Goal: Contribute content: Add original content to the website for others to see

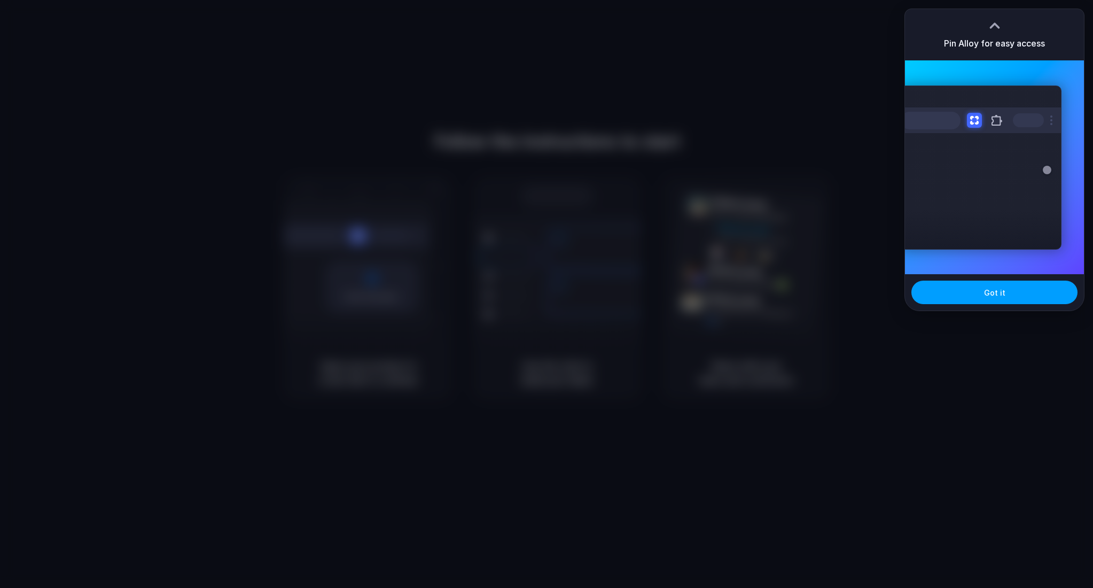
click at [989, 293] on span "Got it" at bounding box center [994, 292] width 21 height 11
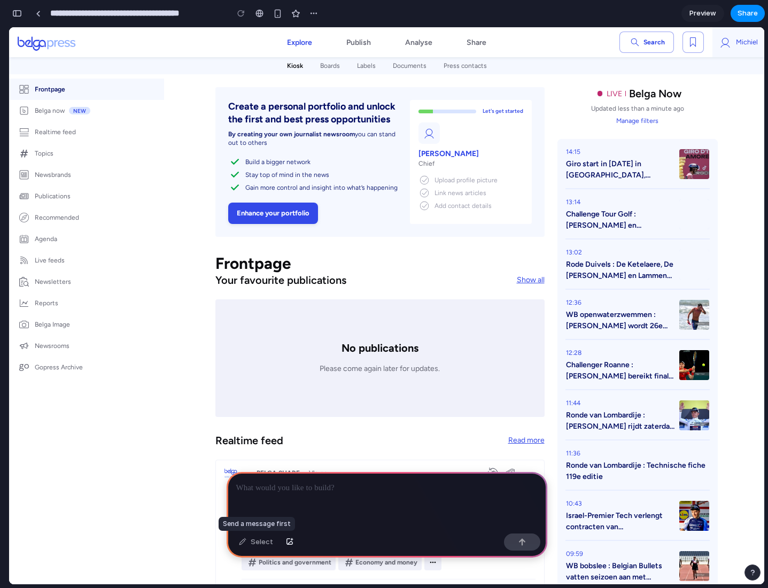
click at [256, 548] on div "Select" at bounding box center [256, 541] width 45 height 17
click at [276, 484] on p at bounding box center [386, 488] width 301 height 13
click at [386, 484] on p "**********" at bounding box center [386, 488] width 301 height 13
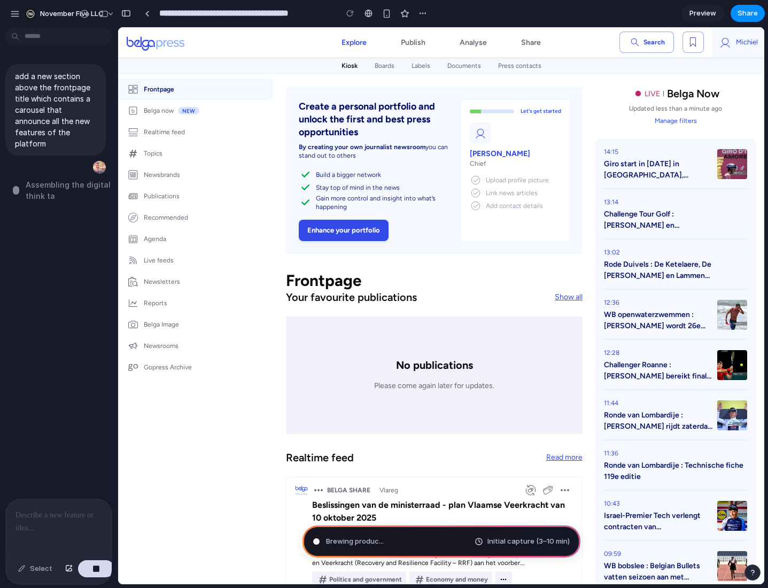
type input "**********"
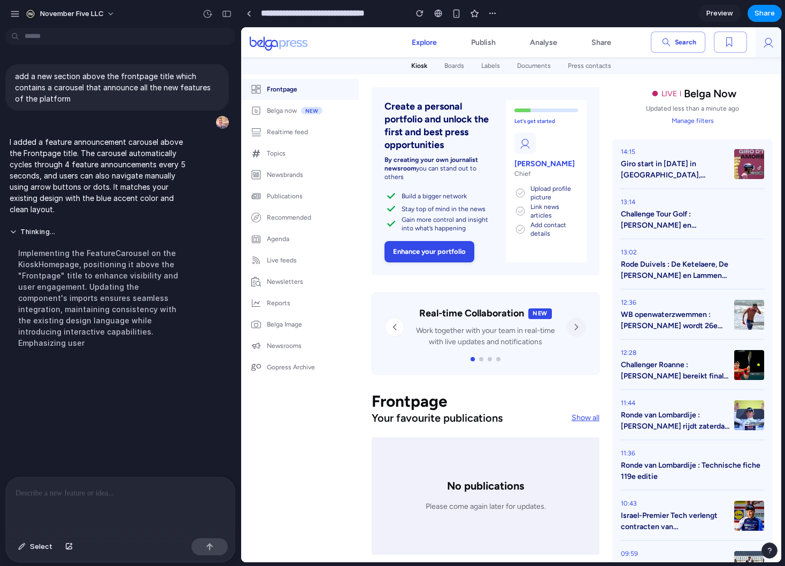
click at [572, 331] on icon "Next feature" at bounding box center [576, 327] width 11 height 11
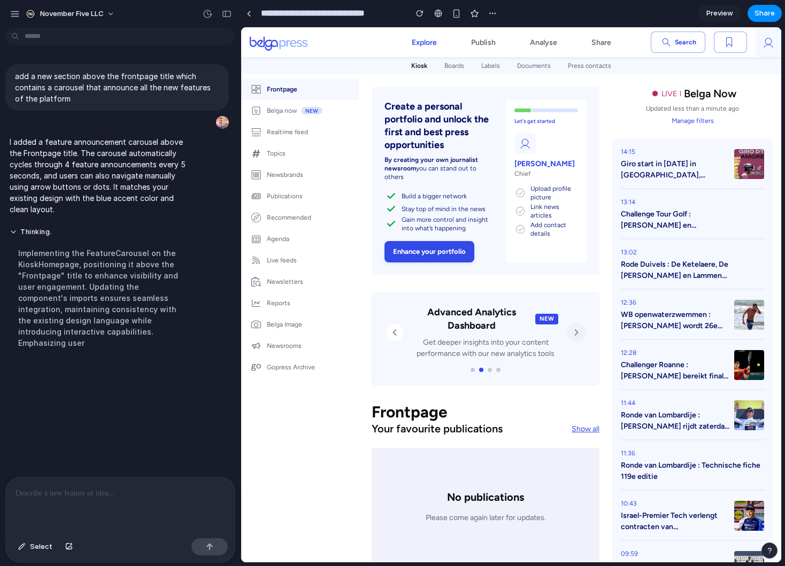
click at [572, 331] on icon "Next feature" at bounding box center [576, 332] width 11 height 11
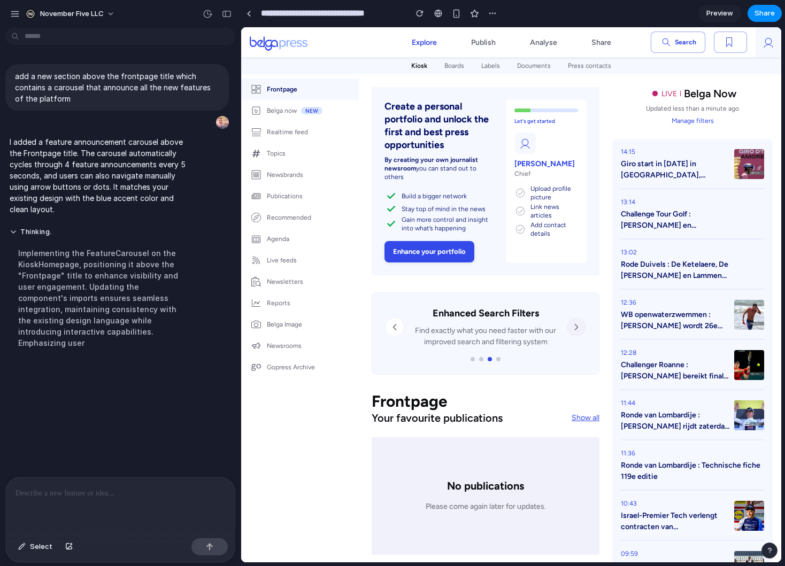
click at [571, 331] on icon "Next feature" at bounding box center [576, 327] width 11 height 11
click at [395, 326] on icon "Previous feature" at bounding box center [394, 327] width 11 height 11
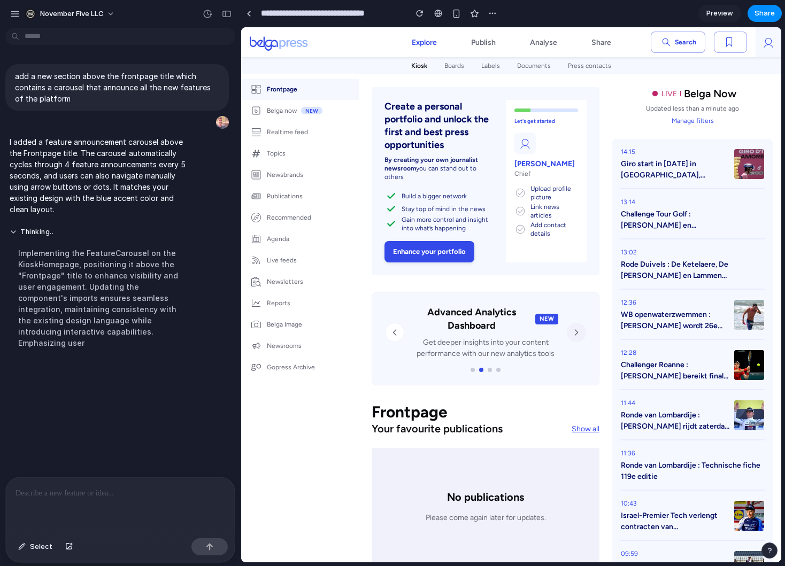
click at [571, 336] on icon "Next feature" at bounding box center [576, 332] width 11 height 11
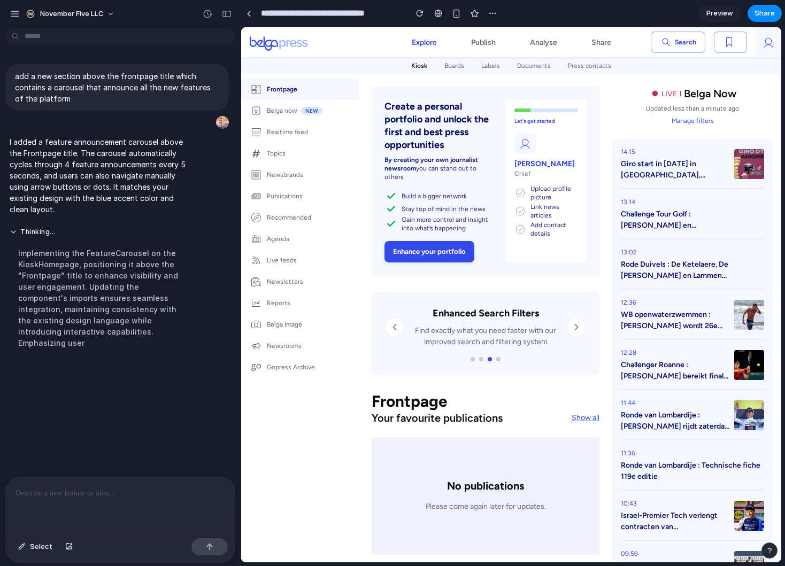
click at [48, 502] on div at bounding box center [120, 505] width 229 height 57
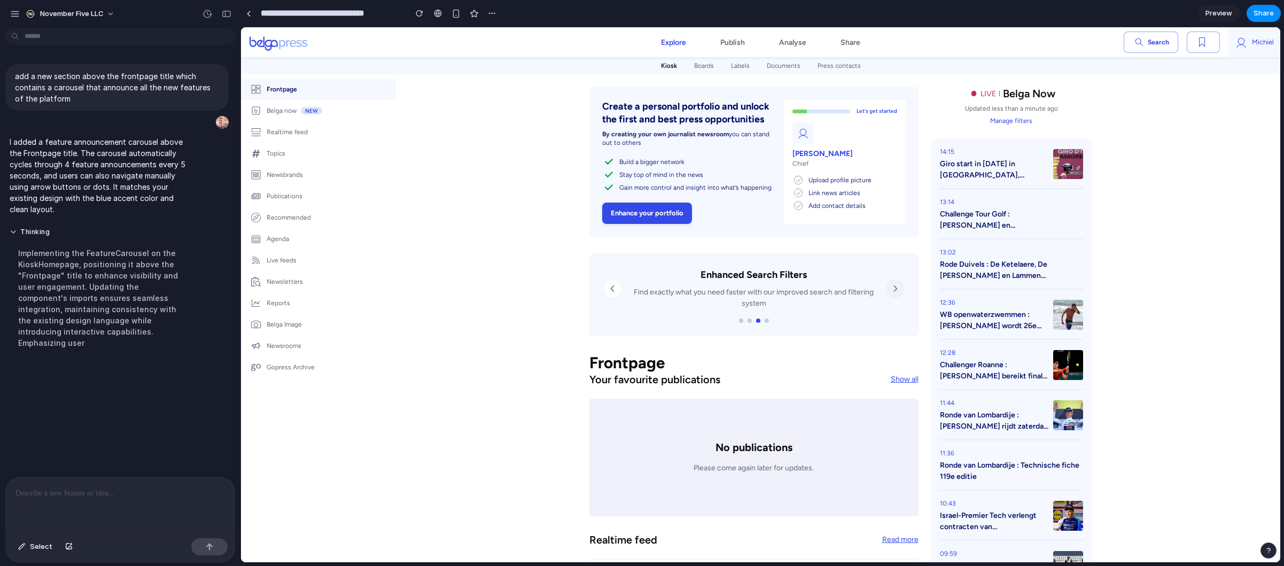
click at [767, 292] on button "Next feature" at bounding box center [895, 288] width 19 height 19
click at [767, 289] on icon "Next feature" at bounding box center [895, 288] width 11 height 11
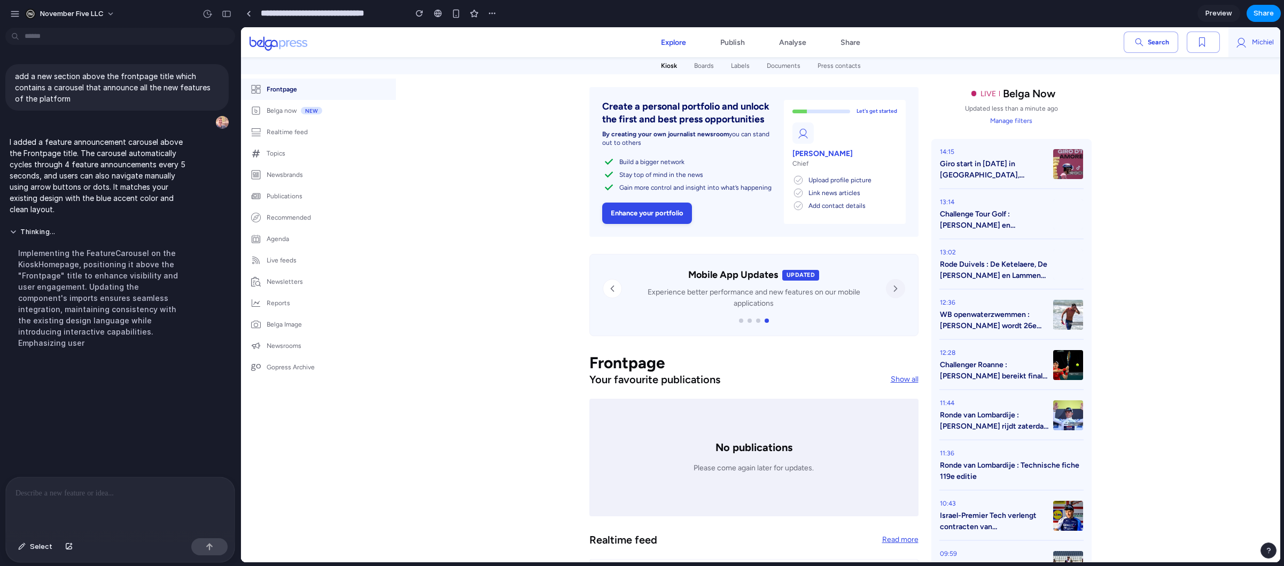
click at [767, 289] on icon "Next feature" at bounding box center [895, 288] width 11 height 11
click at [767, 15] on span "Preview" at bounding box center [1219, 13] width 27 height 11
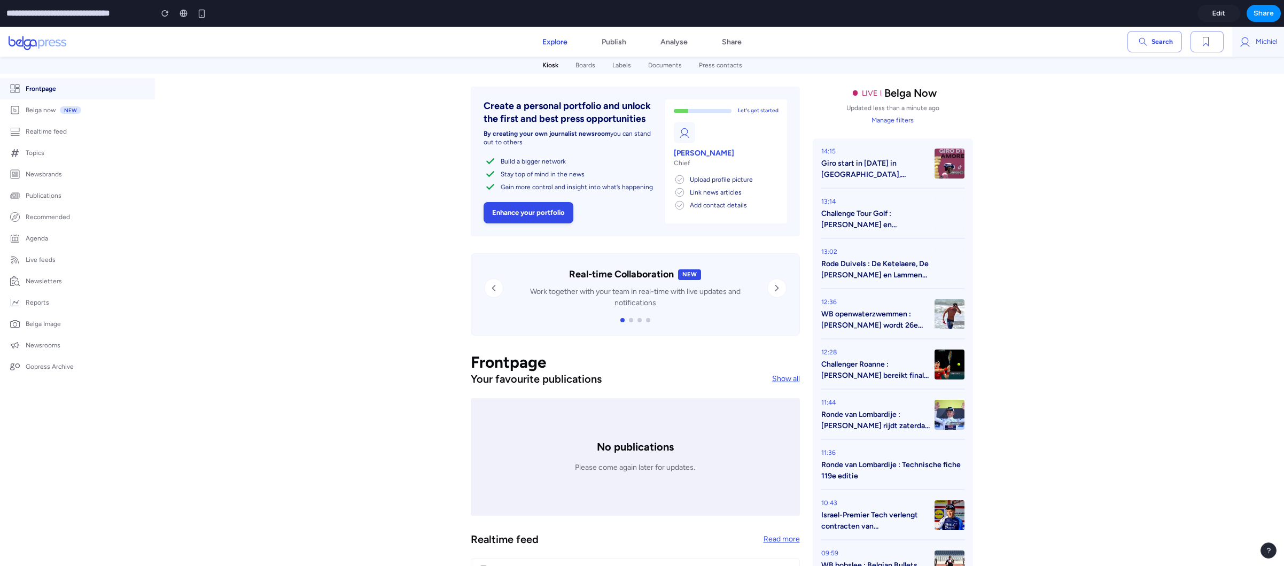
click at [767, 15] on span "Edit" at bounding box center [1219, 13] width 13 height 11
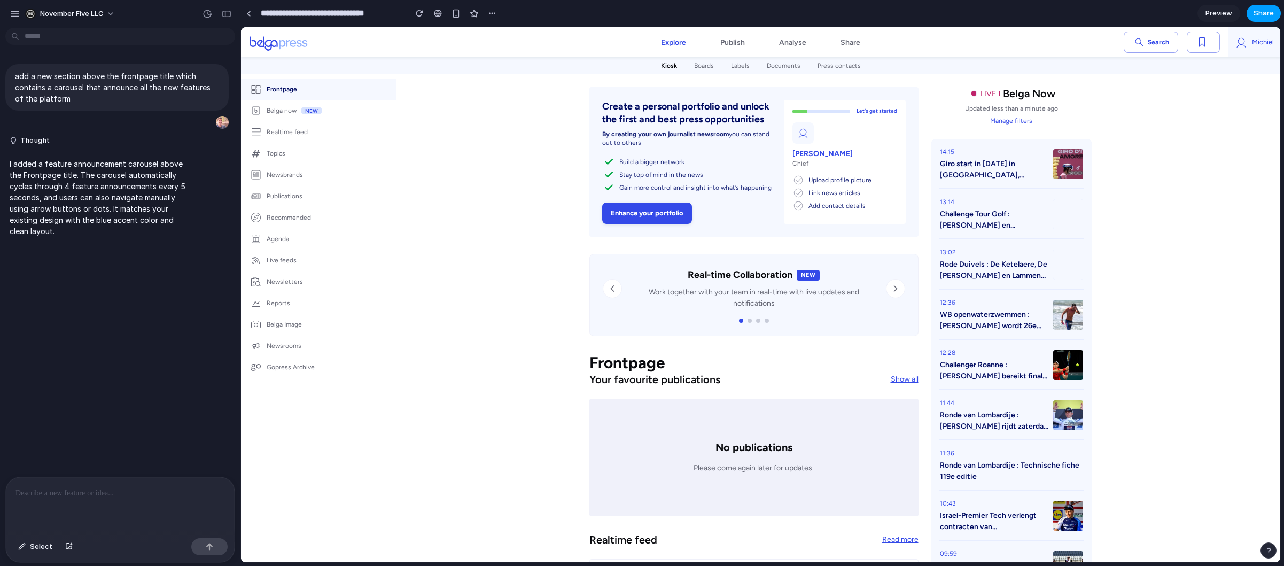
click at [767, 14] on button "Share" at bounding box center [1264, 13] width 34 height 17
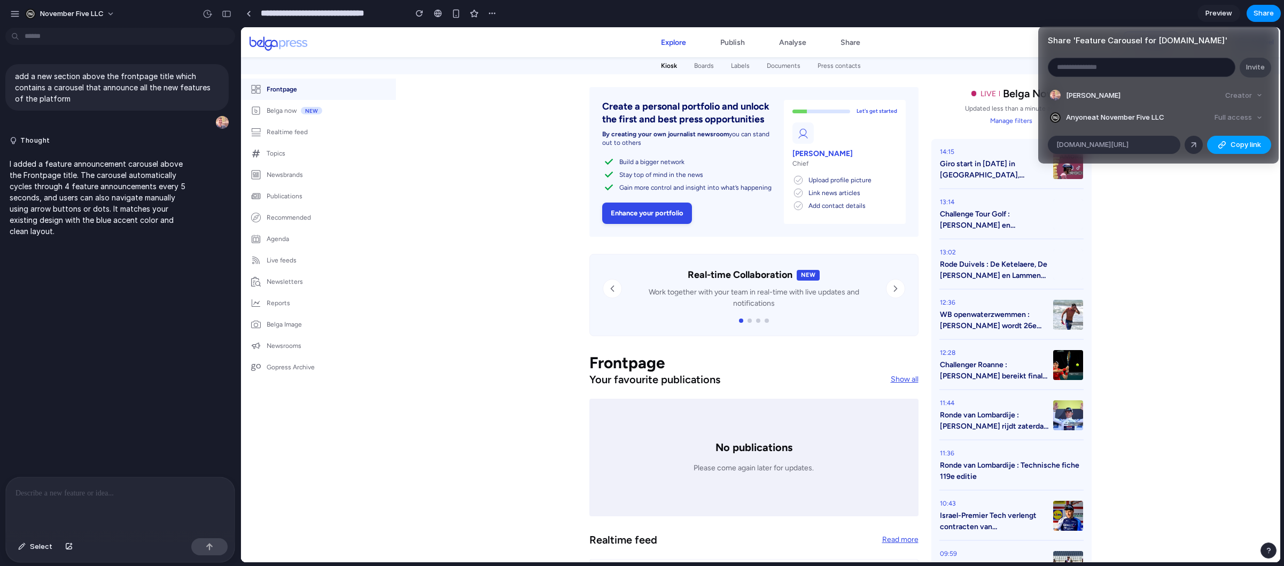
click at [767, 144] on div "button" at bounding box center [1222, 145] width 9 height 9
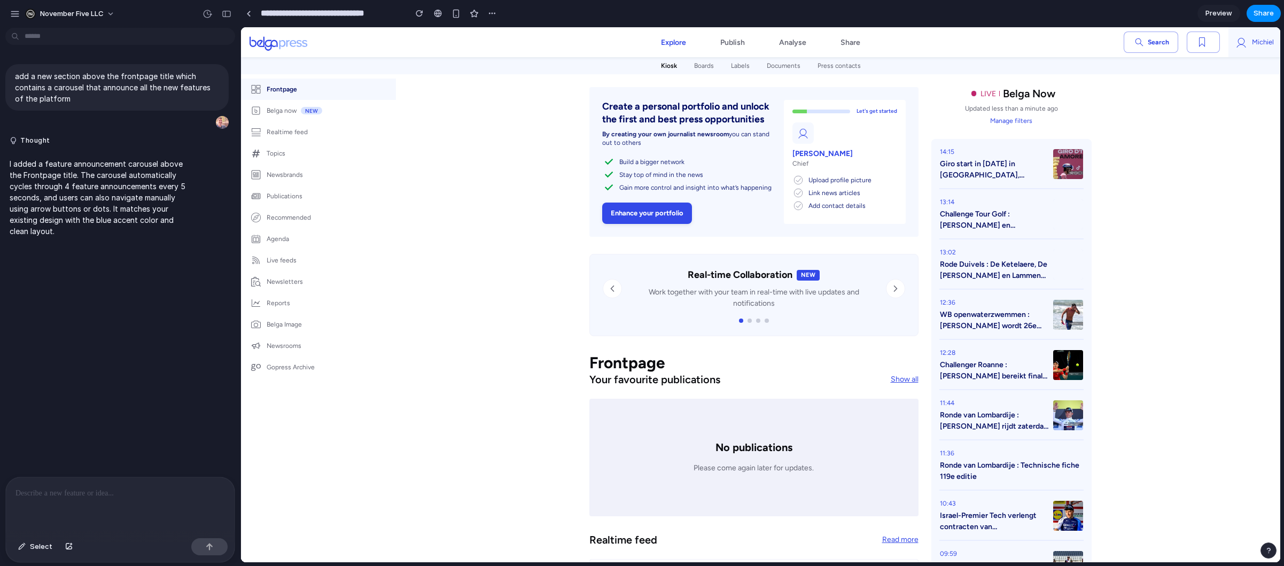
click at [417, 175] on div "Share ' Feature Carousel for Belga.press ' Invite Michiel Van Nueten Creator An…" at bounding box center [642, 283] width 1284 height 566
click at [725, 48] on link "Publish" at bounding box center [732, 42] width 59 height 30
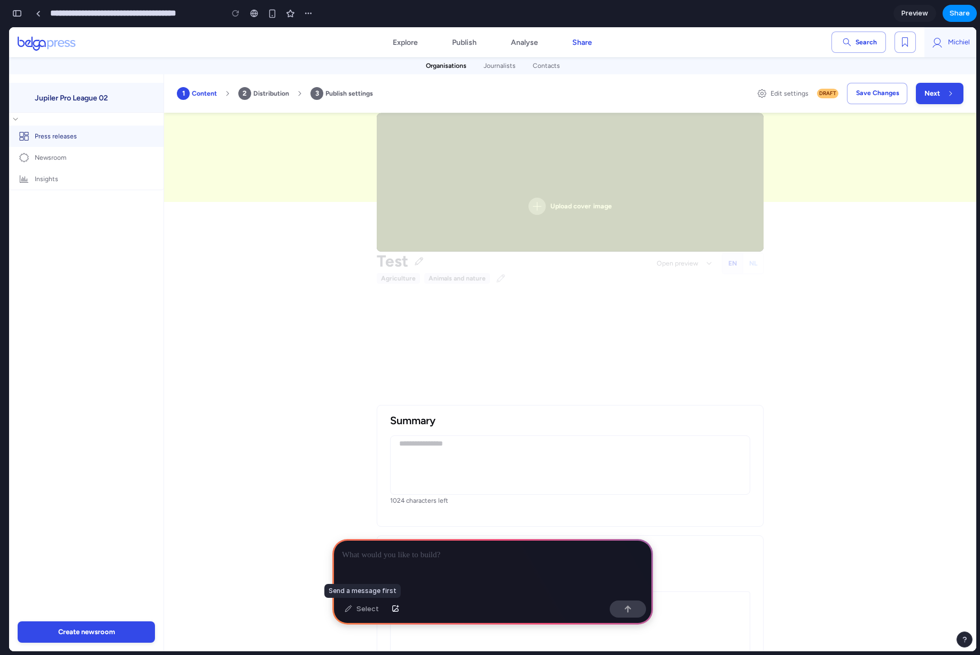
click at [362, 610] on div "Select" at bounding box center [361, 609] width 45 height 17
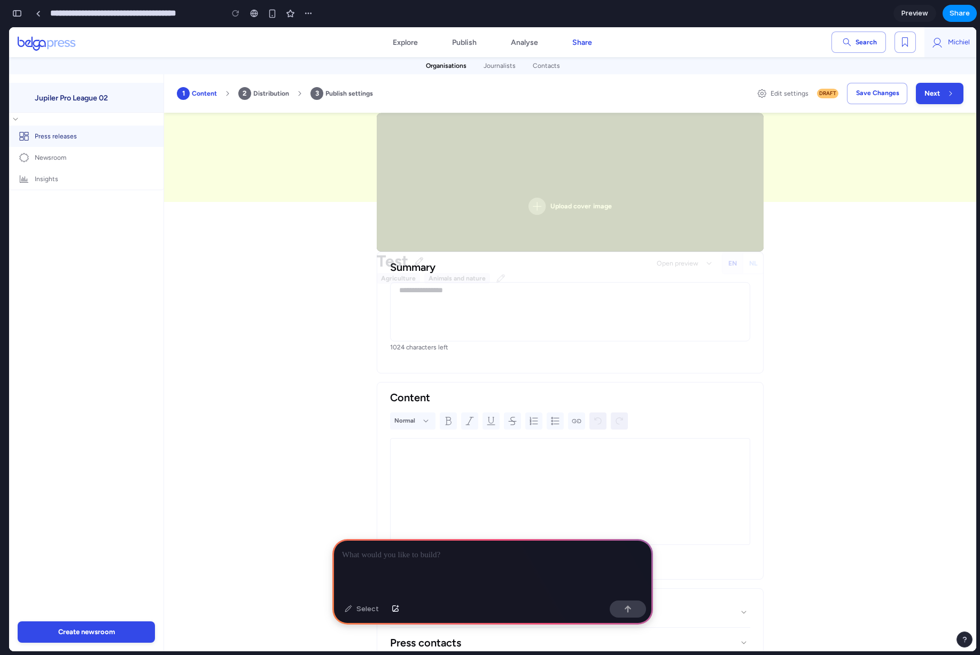
click at [430, 298] on textarea at bounding box center [570, 311] width 359 height 53
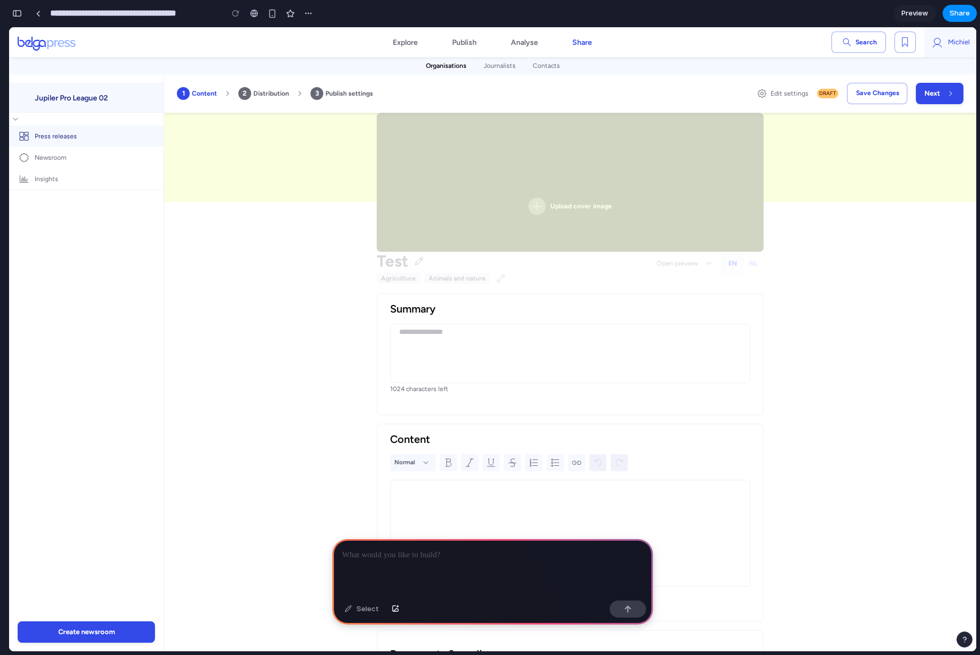
click at [386, 552] on p at bounding box center [492, 555] width 301 height 13
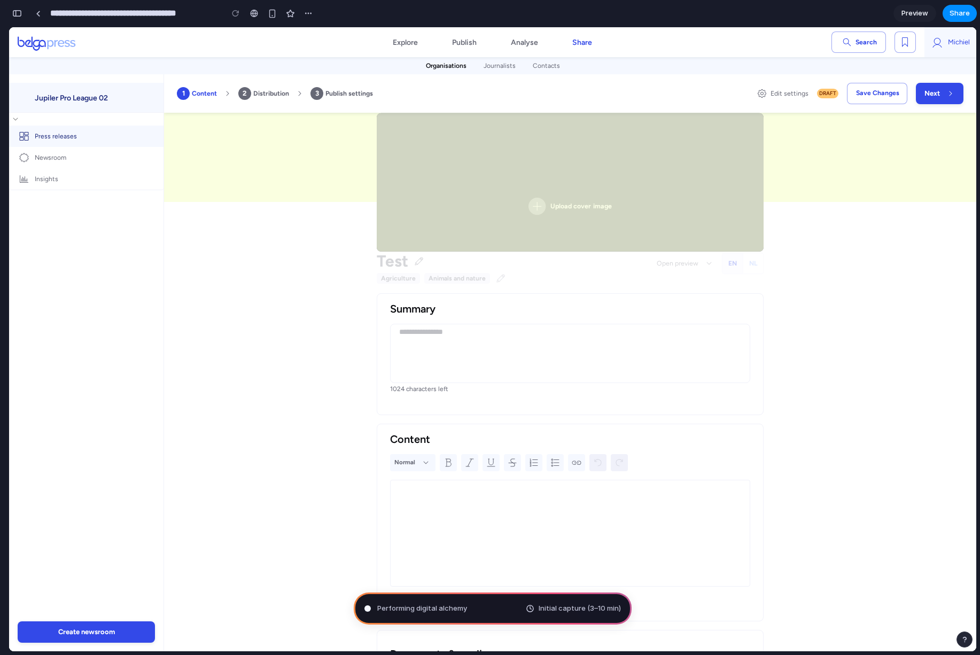
type input "**********"
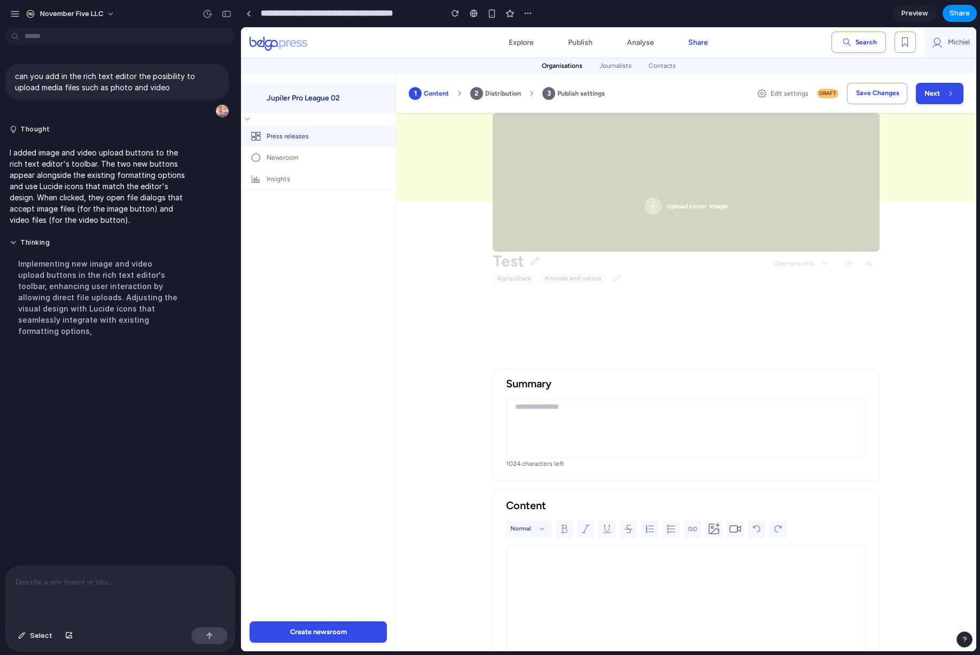
scroll to position [49, 0]
click at [711, 514] on icon at bounding box center [714, 516] width 13 height 13
click at [729, 515] on icon at bounding box center [735, 516] width 13 height 13
click at [709, 517] on icon at bounding box center [714, 516] width 13 height 13
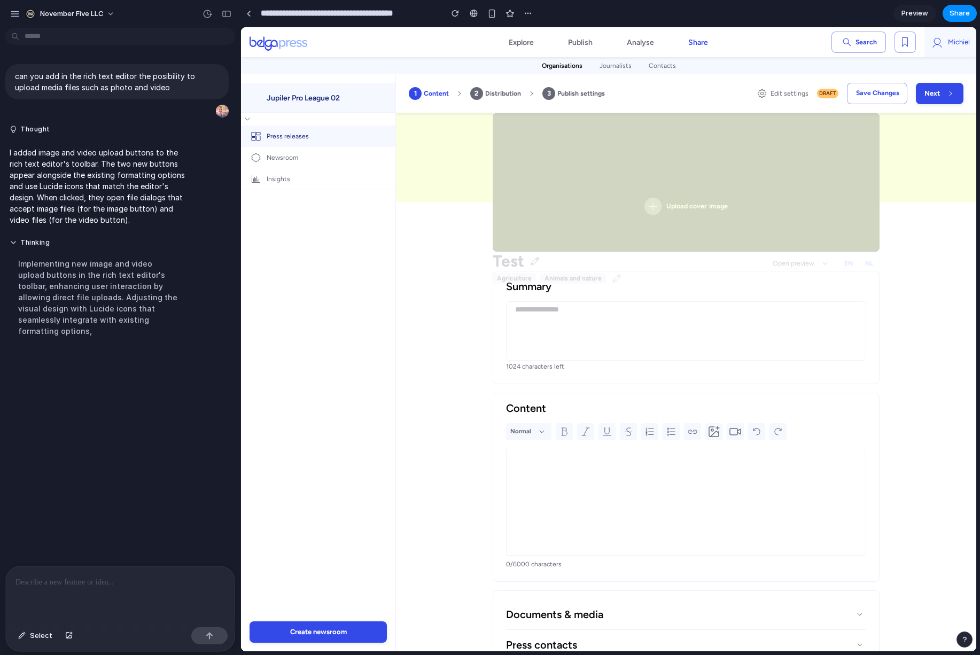
scroll to position [222, 0]
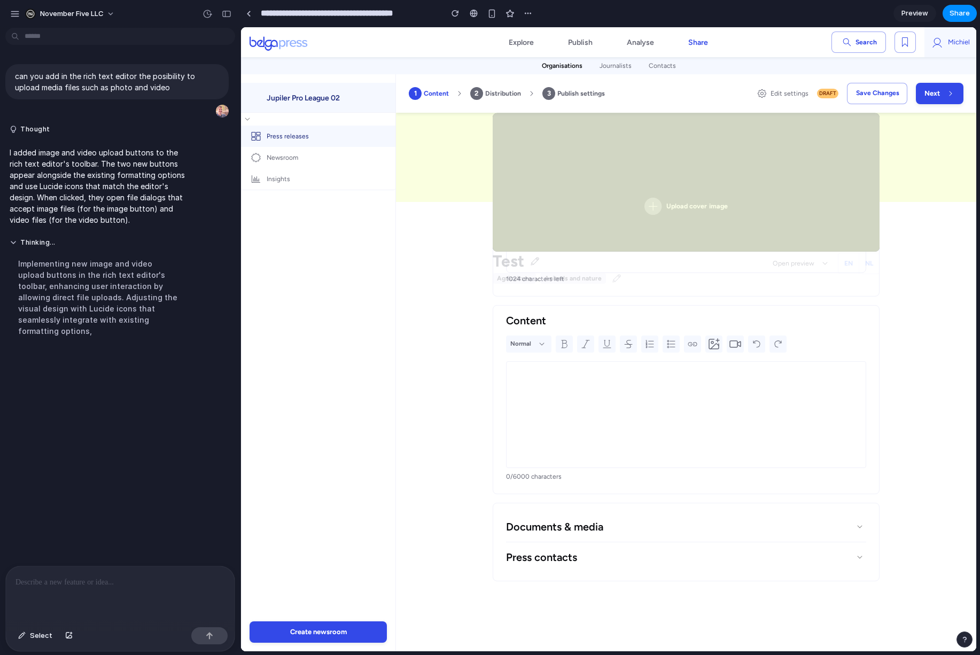
click at [589, 380] on p at bounding box center [686, 377] width 342 height 15
